Goal: Find specific page/section: Find specific page/section

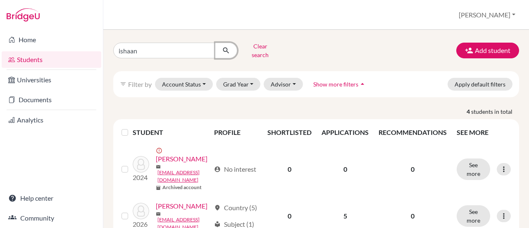
click at [222, 48] on icon "submit" at bounding box center [226, 50] width 8 height 8
click at [144, 49] on input "ishaan" at bounding box center [164, 51] width 103 height 16
click at [148, 49] on input "ishaan" at bounding box center [164, 51] width 103 height 16
type input "i"
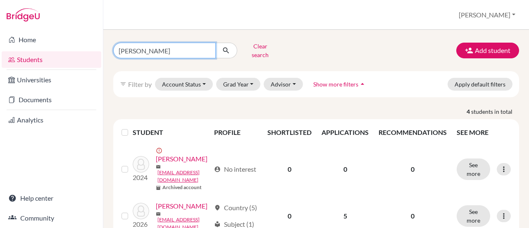
type input "[PERSON_NAME]"
click at [222, 47] on icon "submit" at bounding box center [226, 50] width 8 height 8
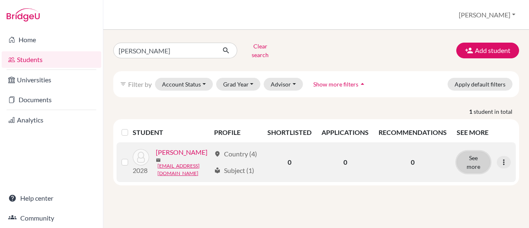
click at [474, 162] on button "See more" at bounding box center [473, 161] width 33 height 21
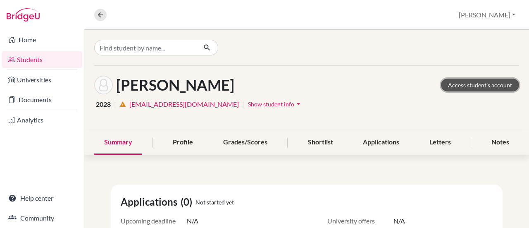
click at [454, 85] on link "Access student's account" at bounding box center [480, 85] width 78 height 13
